Goal: Information Seeking & Learning: Learn about a topic

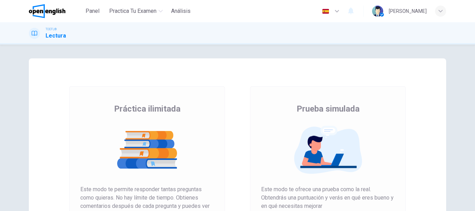
click at [121, 163] on img at bounding box center [147, 150] width 134 height 49
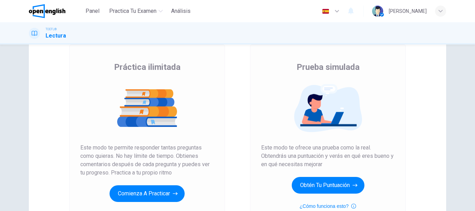
scroll to position [56, 0]
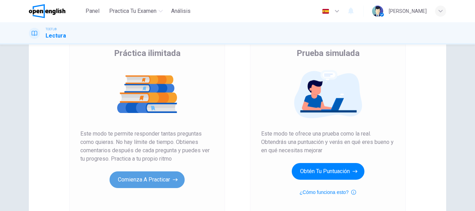
click at [138, 177] on button "Comienza a practicar" at bounding box center [147, 180] width 75 height 17
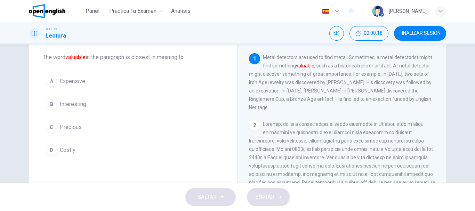
scroll to position [37, 0]
drag, startPoint x: 352, startPoint y: 86, endPoint x: 319, endPoint y: 86, distance: 33.1
click at [319, 86] on div "1 Metal detectors are used to find metal. Sometimes, a metal detectorist might …" at bounding box center [342, 82] width 186 height 58
click at [318, 83] on span "Metal detectors are used to find metal. Sometimes, a metal detectorist might fi…" at bounding box center [340, 82] width 183 height 56
drag, startPoint x: 318, startPoint y: 83, endPoint x: 292, endPoint y: 82, distance: 26.8
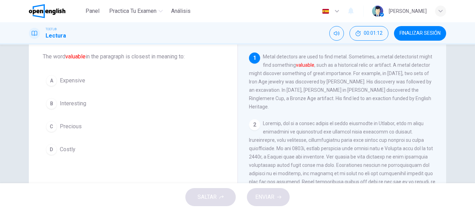
click at [292, 82] on span "Metal detectors are used to find metal. Sometimes, a metal detectorist might fi…" at bounding box center [340, 82] width 183 height 56
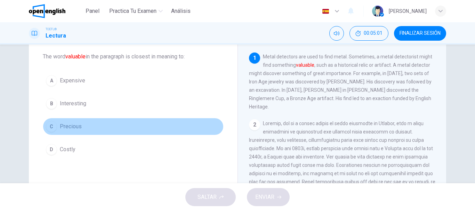
click at [67, 124] on span "Precious" at bounding box center [71, 126] width 22 height 8
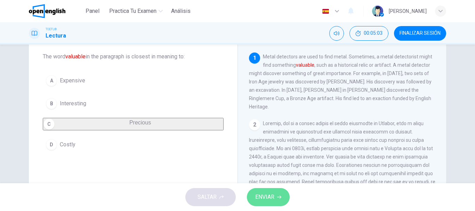
click at [272, 199] on span "ENVIAR" at bounding box center [264, 197] width 19 height 10
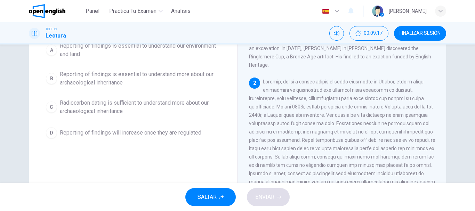
scroll to position [92, 0]
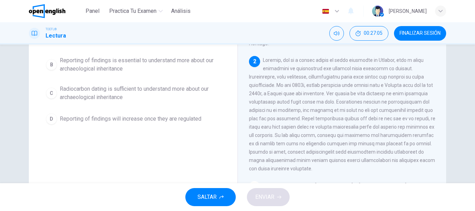
scroll to position [6, 0]
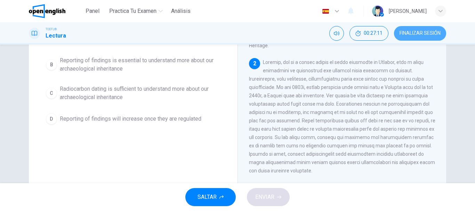
click at [421, 36] on button "FINALIZAR SESIÓN" at bounding box center [420, 33] width 52 height 15
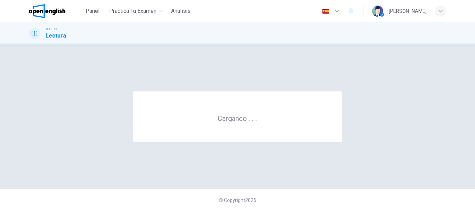
scroll to position [0, 0]
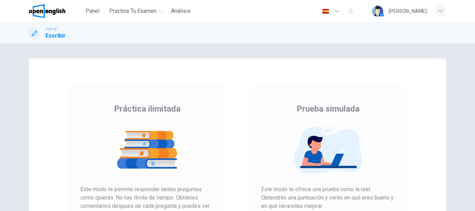
click at [157, 156] on img at bounding box center [147, 150] width 134 height 49
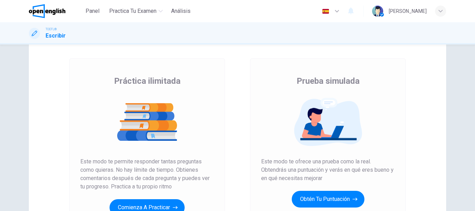
scroll to position [42, 0]
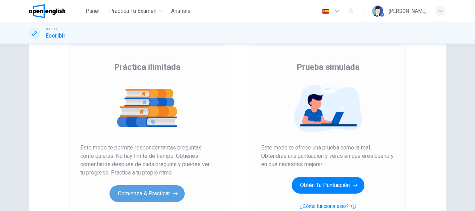
click at [148, 193] on button "Comienza a practicar" at bounding box center [147, 193] width 75 height 17
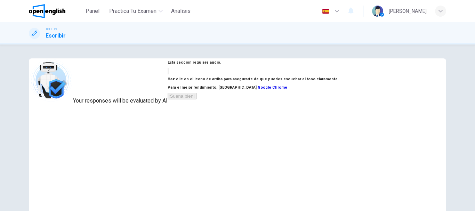
click at [169, 74] on button "button" at bounding box center [168, 71] width 1 height 7
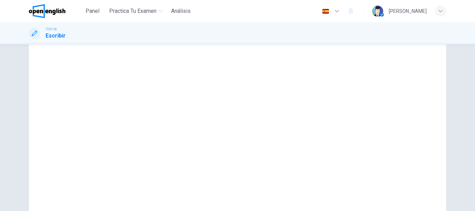
scroll to position [110, 0]
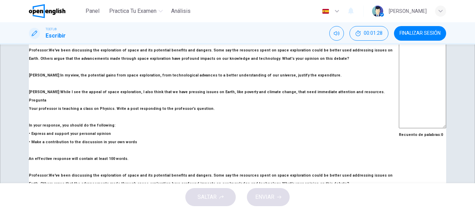
scroll to position [67, 0]
click at [420, 31] on span "FINALIZAR SESIÓN" at bounding box center [420, 34] width 41 height 6
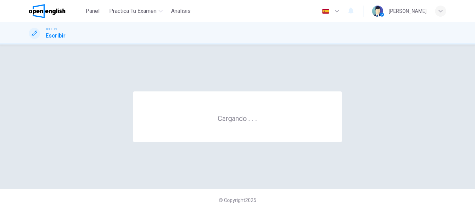
scroll to position [0, 0]
